Goal: Task Accomplishment & Management: Manage account settings

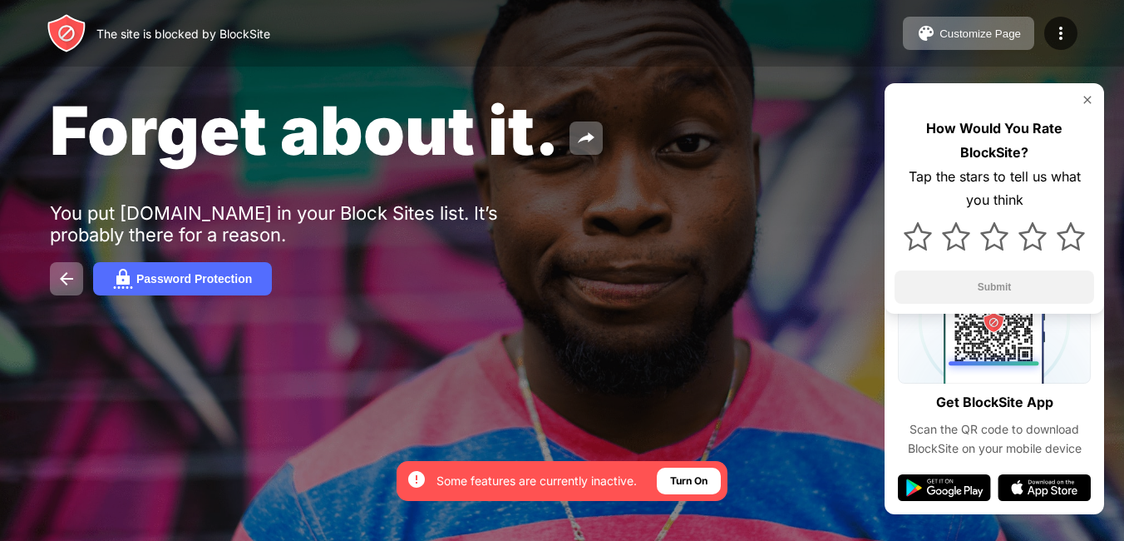
drag, startPoint x: 105, startPoint y: 203, endPoint x: 171, endPoint y: 207, distance: 66.7
click at [171, 207] on div "You put poki.com in your Block Sites list. It’s probably there for a reason." at bounding box center [307, 223] width 514 height 43
drag, startPoint x: 269, startPoint y: 214, endPoint x: 437, endPoint y: 217, distance: 168.0
click at [453, 212] on div "You put poki.com in your Block Sites list. It’s probably there for a reason." at bounding box center [307, 223] width 514 height 43
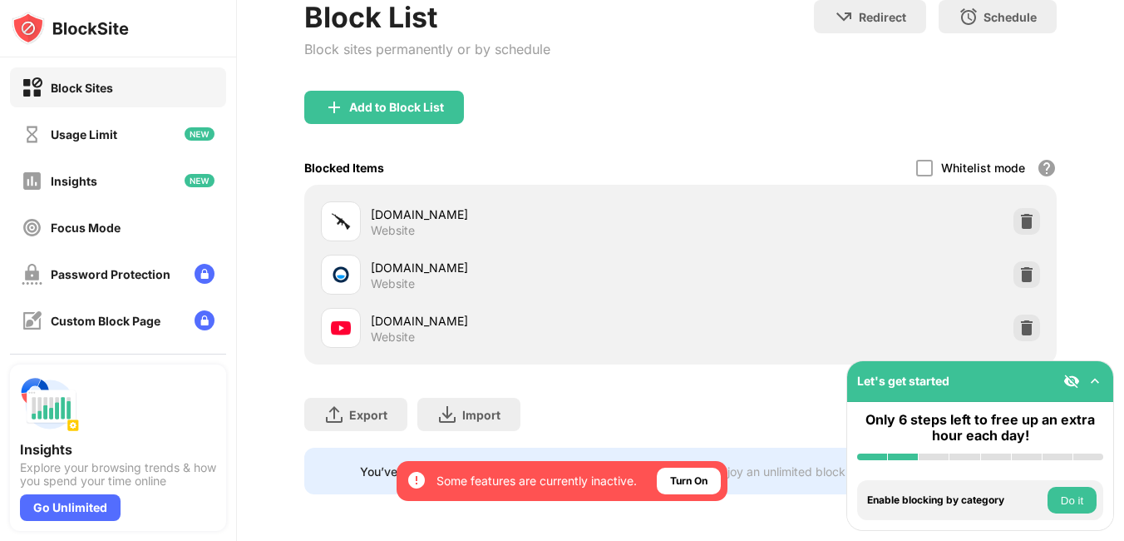
scroll to position [261, 0]
click at [1019, 269] on img at bounding box center [1027, 274] width 17 height 17
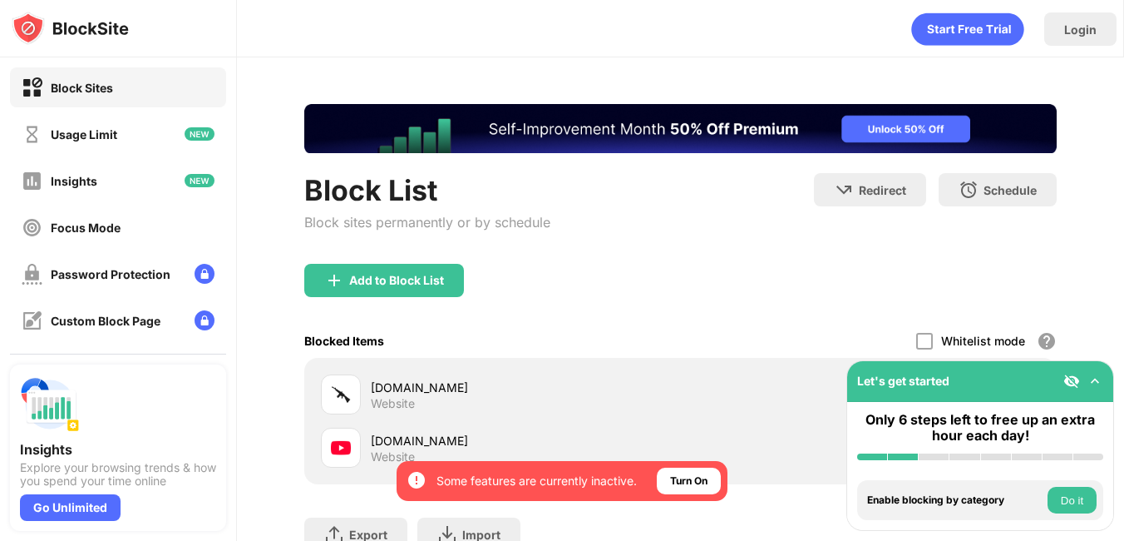
scroll to position [0, 0]
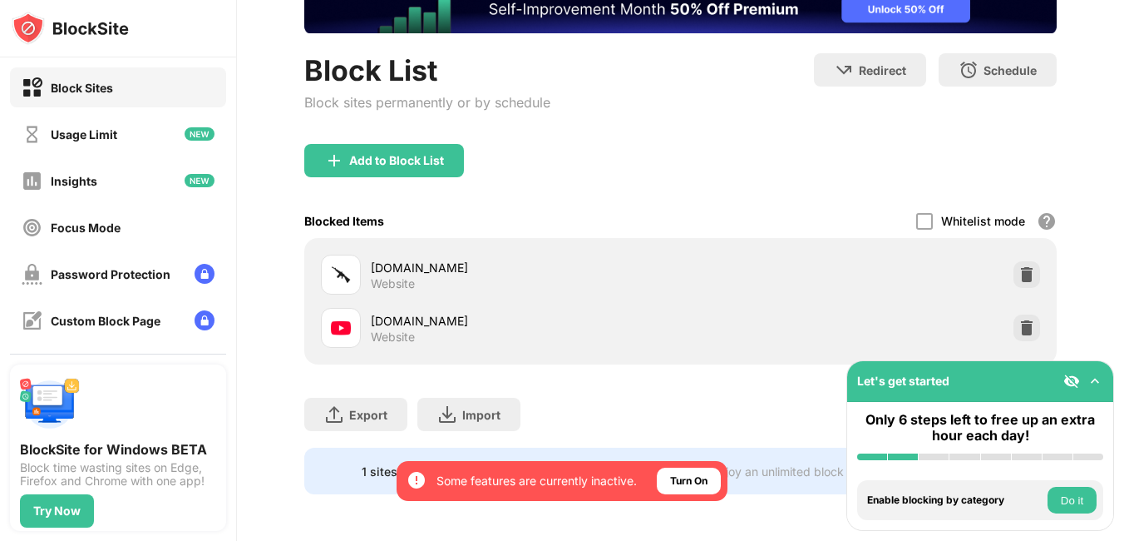
scroll to position [132, 0]
click at [422, 154] on div "Add to Block List" at bounding box center [396, 160] width 95 height 13
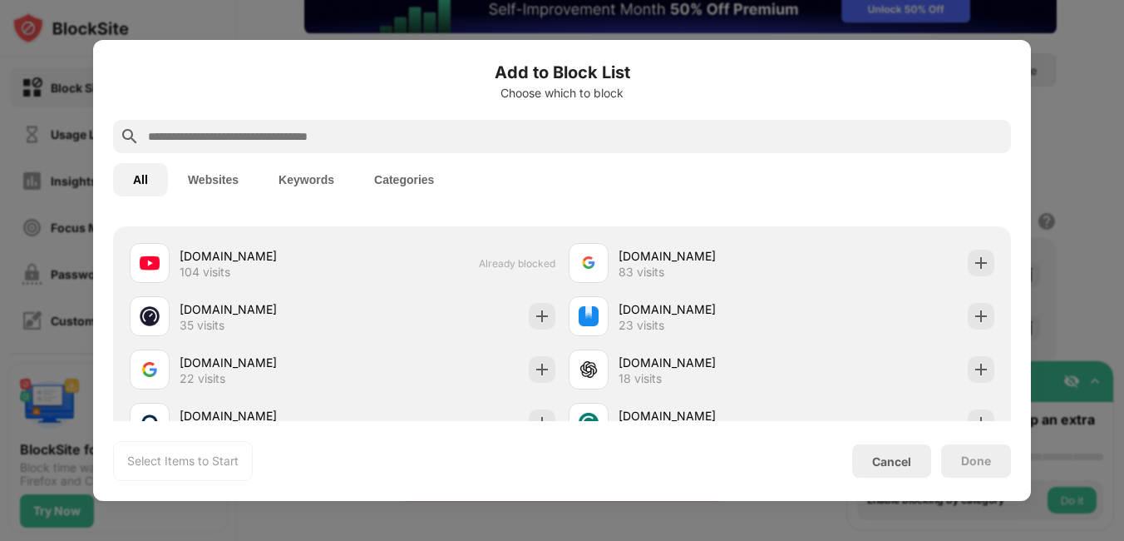
scroll to position [748, 0]
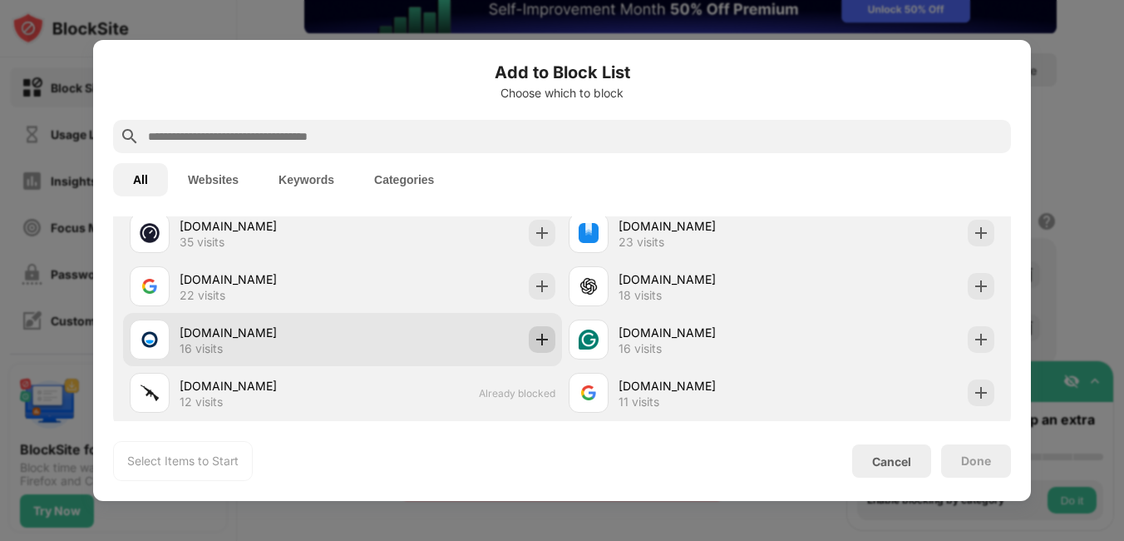
click at [535, 351] on div at bounding box center [542, 339] width 27 height 27
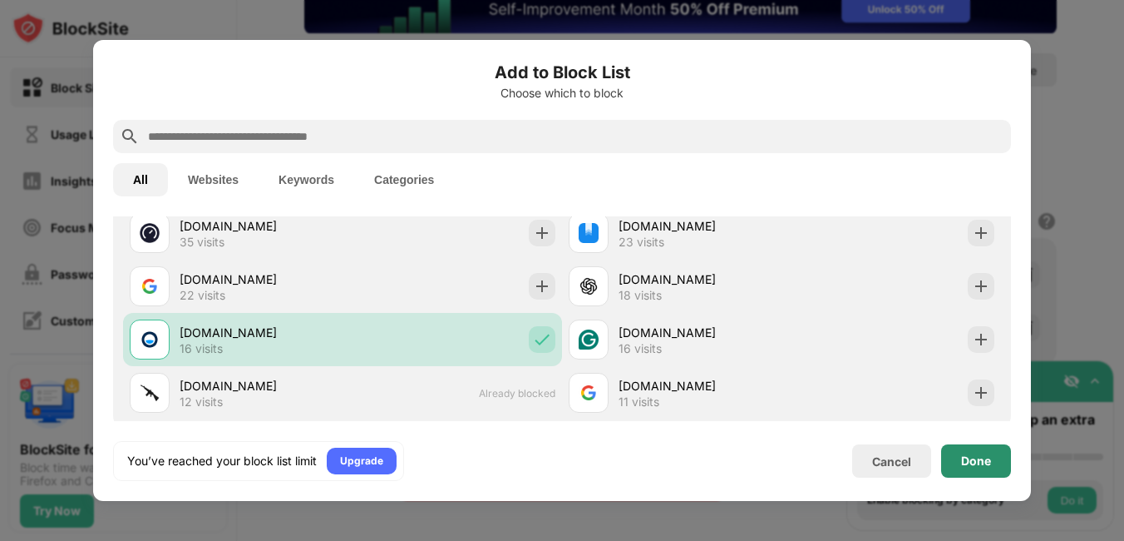
click at [979, 471] on div "Done" at bounding box center [976, 460] width 70 height 33
